Goal: Check status: Check status

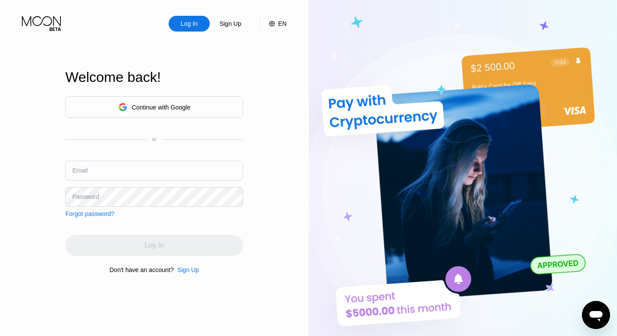
type input "[EMAIL_ADDRESS][DOMAIN_NAME]"
click at [116, 175] on input "[EMAIL_ADDRESS][DOMAIN_NAME]" at bounding box center [154, 171] width 178 height 20
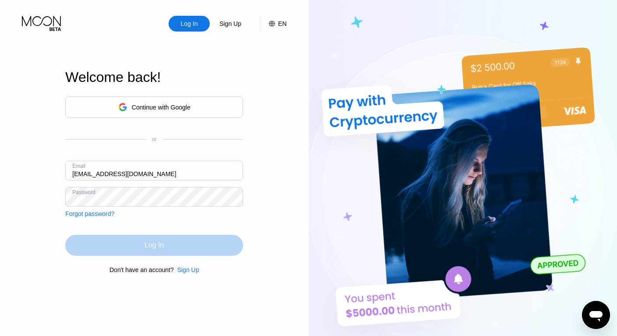
click at [95, 240] on div "Log In" at bounding box center [154, 245] width 178 height 21
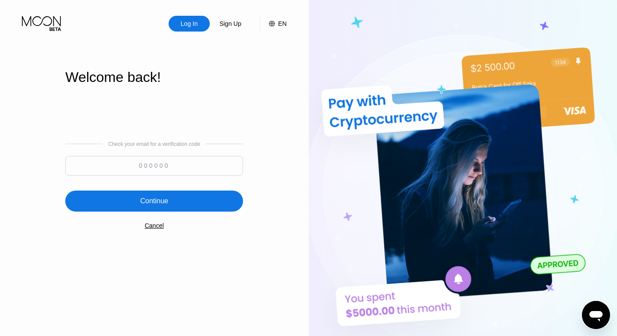
click at [146, 169] on input at bounding box center [154, 166] width 178 height 20
type input "263111"
click at [139, 201] on div "Continue" at bounding box center [154, 201] width 178 height 21
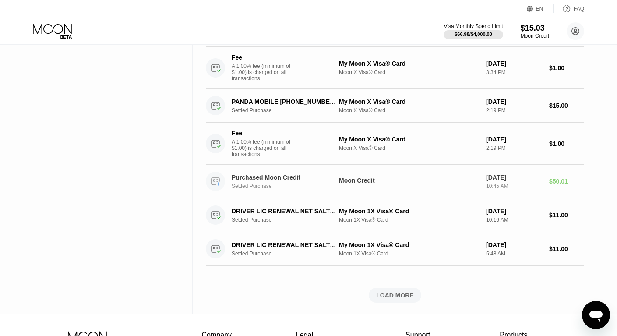
scroll to position [329, 0]
click at [401, 299] on div "LOAD MORE" at bounding box center [395, 295] width 38 height 8
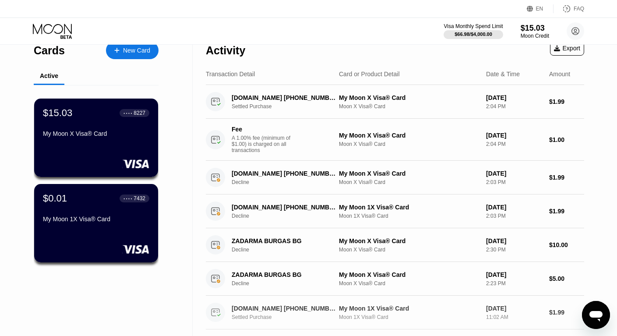
scroll to position [0, 0]
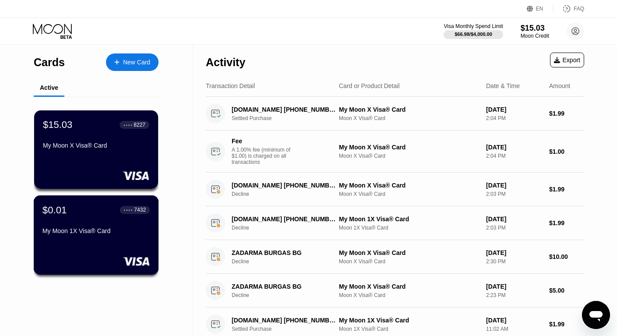
click at [108, 227] on div "$0.01 ● ● ● ● 7432 My Moon 1X Visa® Card" at bounding box center [95, 221] width 107 height 34
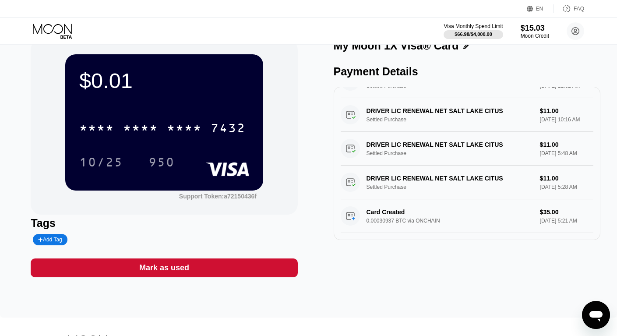
scroll to position [20, 0]
